Goal: Task Accomplishment & Management: Manage account settings

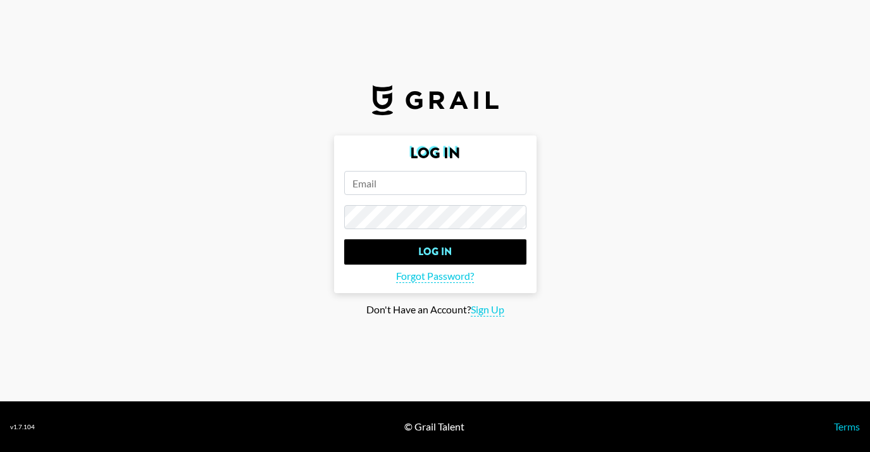
click at [391, 188] on input "email" at bounding box center [435, 183] width 182 height 24
type input "[PERSON_NAME][EMAIL_ADDRESS][DOMAIN_NAME]"
click at [344, 239] on input "Log In" at bounding box center [435, 251] width 182 height 25
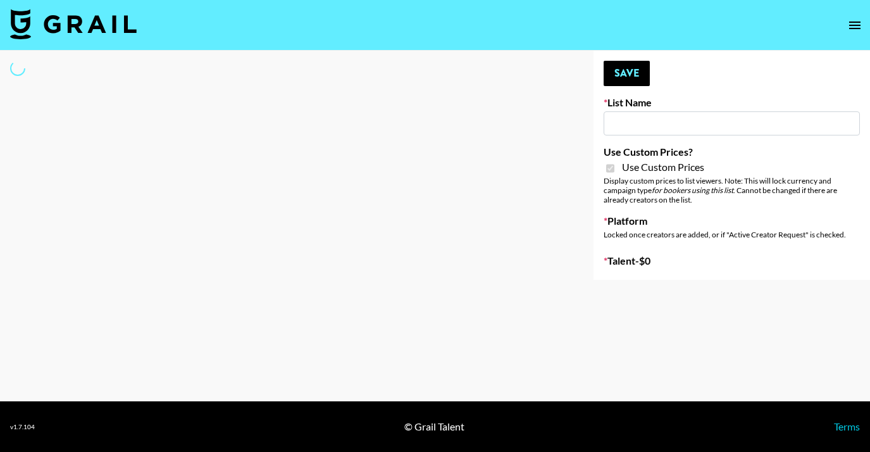
type input "[PERSON_NAME]"
checkbox input "true"
select select "Brand"
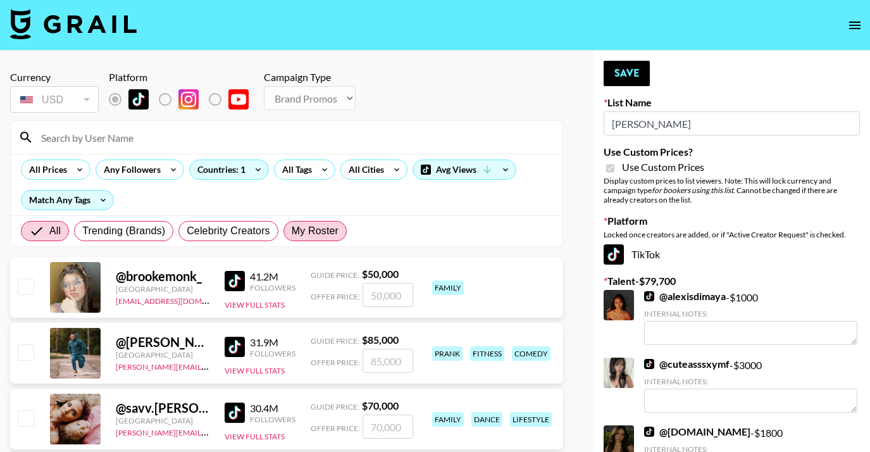
click at [332, 225] on span "My Roster" at bounding box center [315, 230] width 47 height 15
click at [292, 231] on input "My Roster" at bounding box center [292, 231] width 0 height 0
radio input "true"
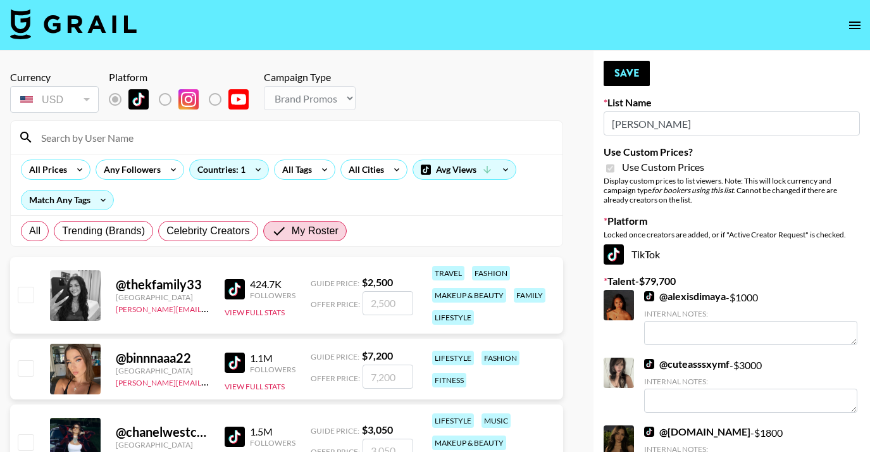
click at [25, 298] on input "checkbox" at bounding box center [25, 294] width 15 height 15
checkbox input "true"
type input "2500"
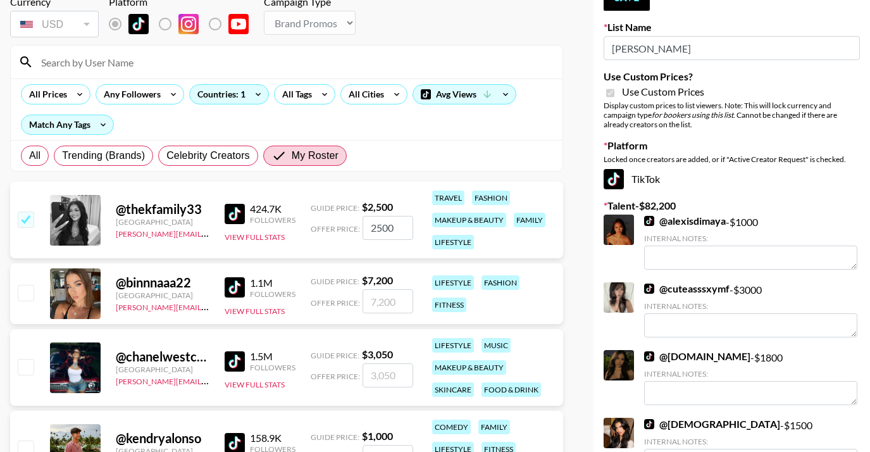
scroll to position [77, 0]
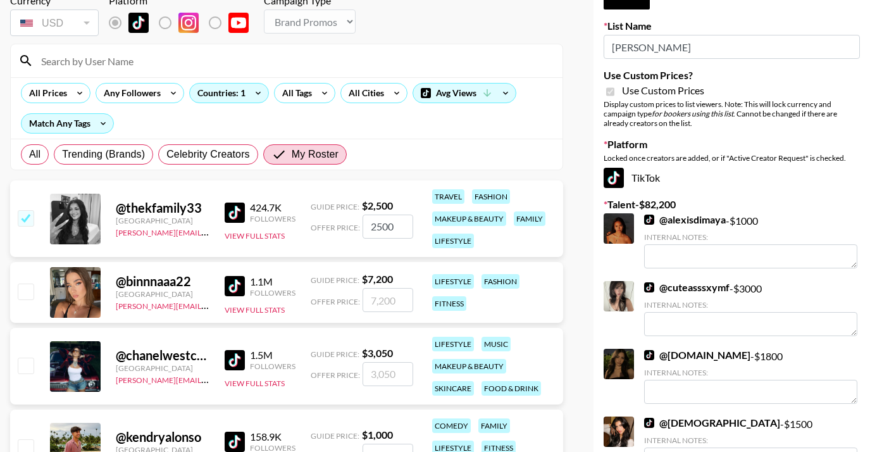
click at [28, 288] on input "checkbox" at bounding box center [25, 290] width 15 height 15
checkbox input "true"
type input "7200"
click at [24, 361] on input "checkbox" at bounding box center [25, 364] width 15 height 15
checkbox input "true"
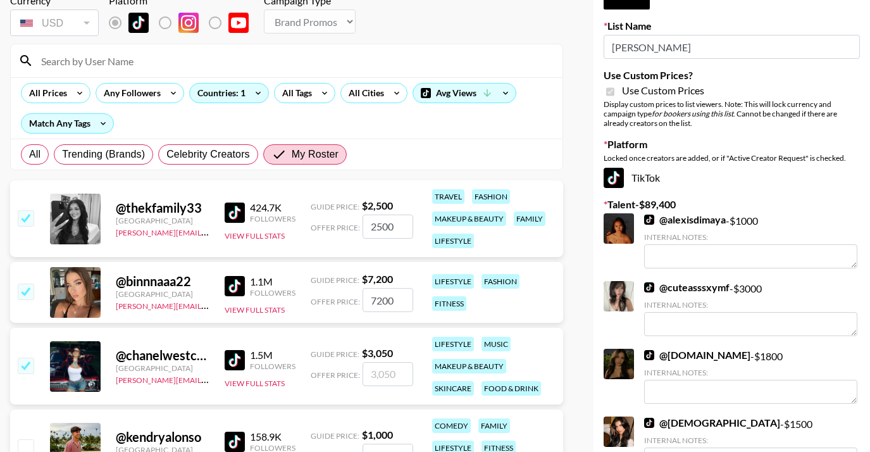
type input "3050"
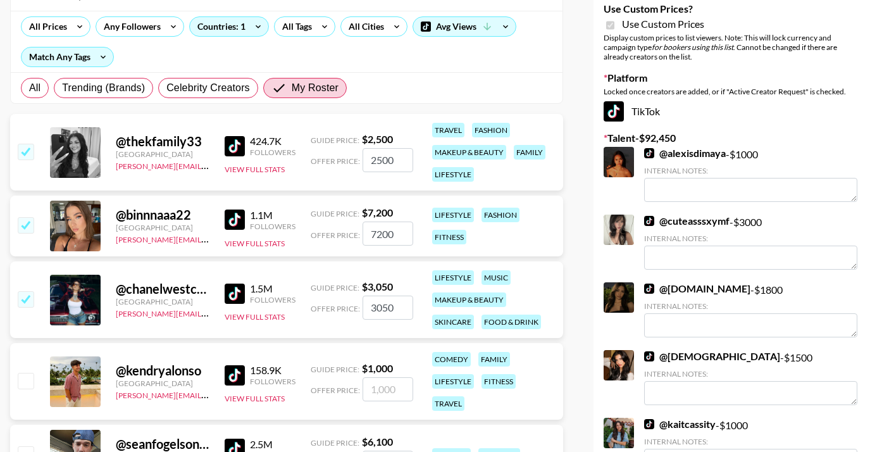
scroll to position [0, 0]
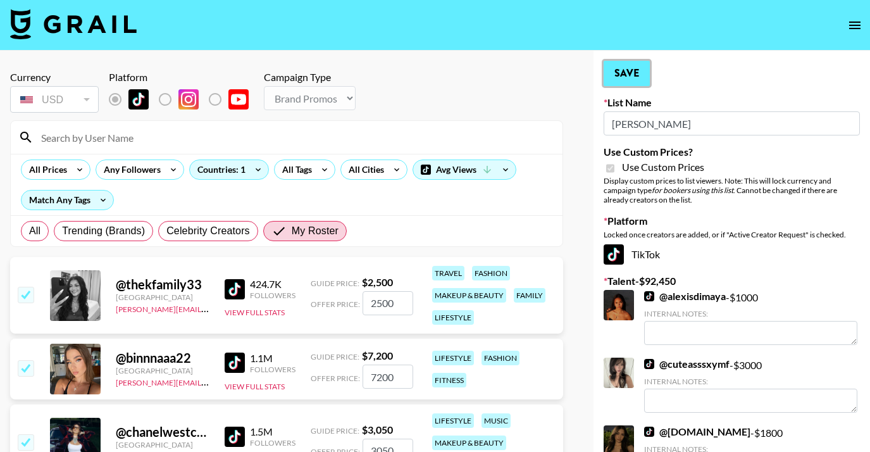
click at [621, 63] on button "Save" at bounding box center [626, 73] width 46 height 25
radio input "true"
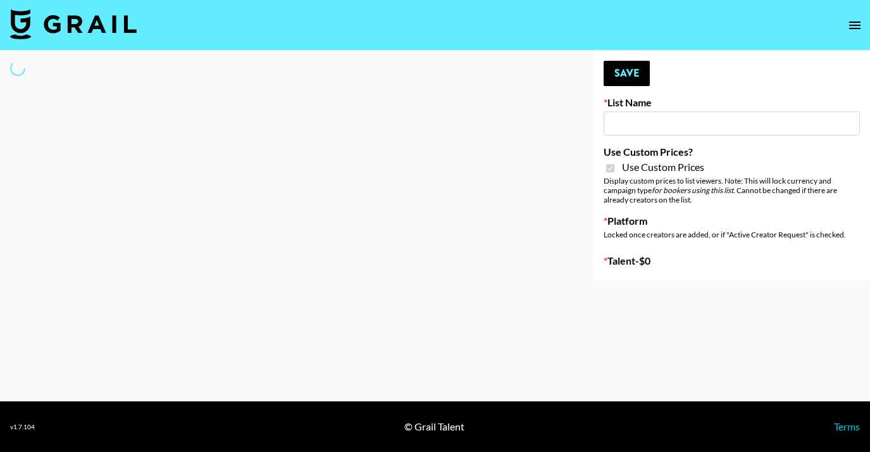
type input "Poizon IG ([DATE])"
checkbox input "true"
select select "Brand"
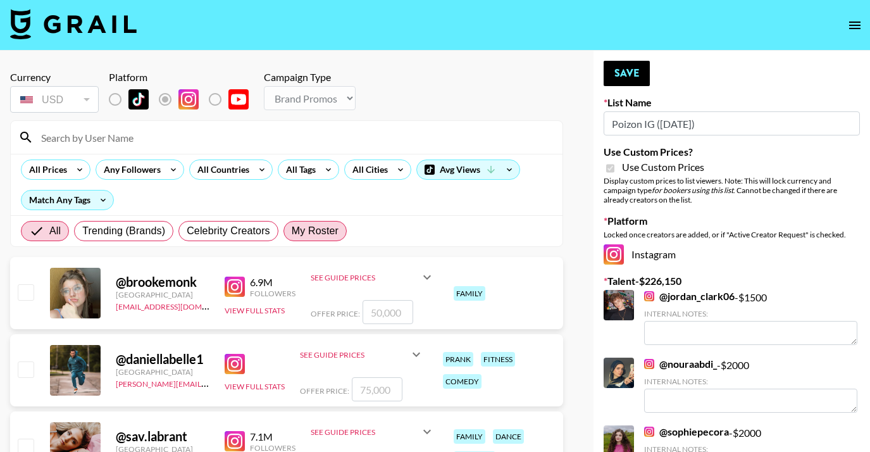
click at [299, 226] on span "My Roster" at bounding box center [315, 230] width 47 height 15
click at [292, 231] on input "My Roster" at bounding box center [292, 231] width 0 height 0
radio input "true"
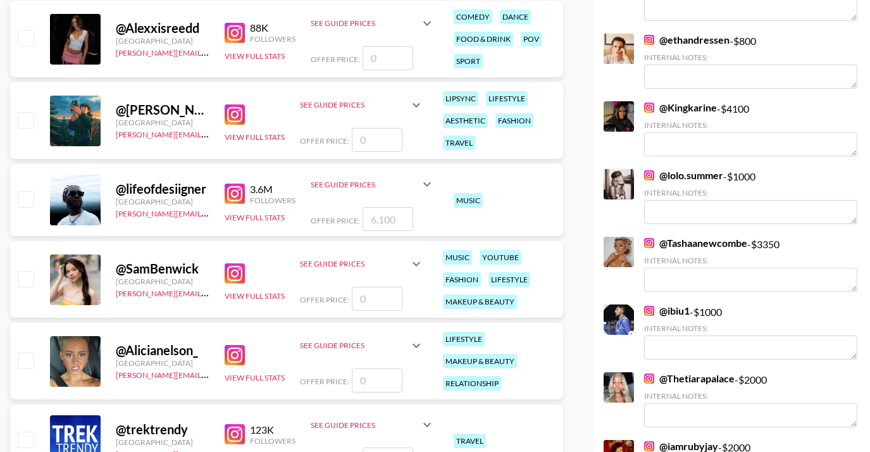
scroll to position [2850, 0]
